Goal: Navigation & Orientation: Find specific page/section

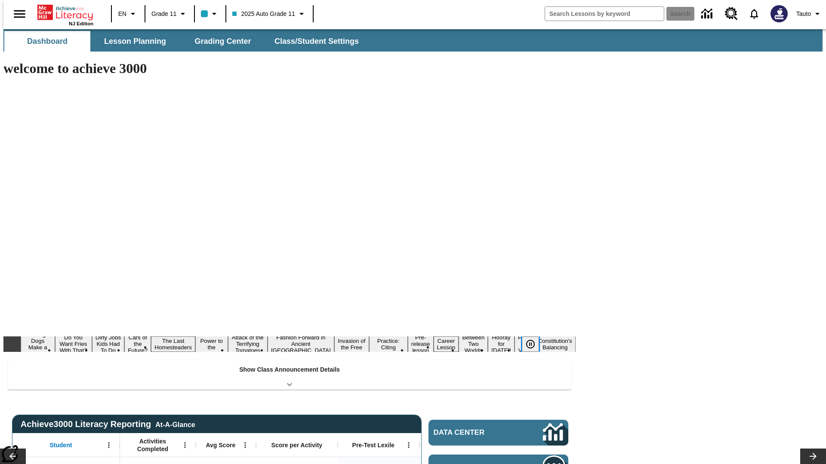
click at [534, 339] on icon "Pause" at bounding box center [530, 344] width 10 height 10
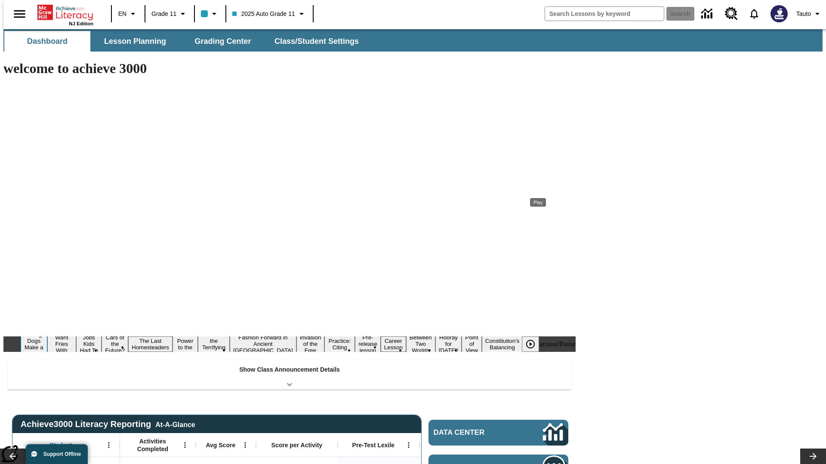
click at [47, 331] on button "Diving Dogs Make a Splash" at bounding box center [34, 345] width 27 height 28
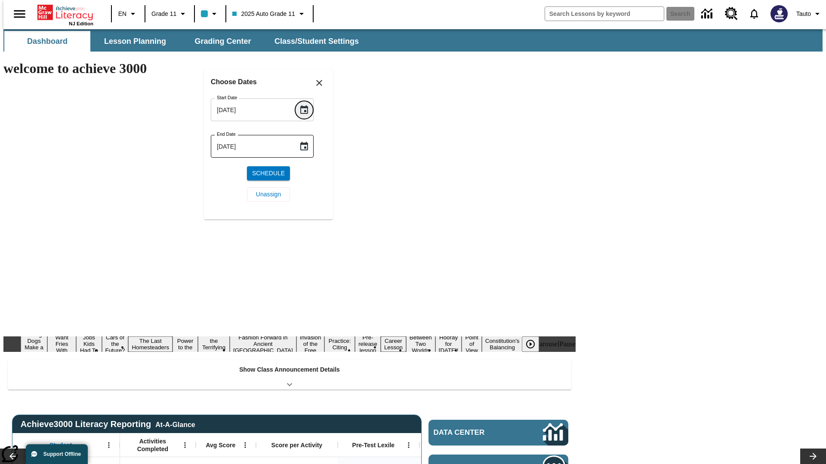
click at [307, 110] on icon "Choose date, selected date is Sep 13, 2025" at bounding box center [304, 109] width 8 height 9
